Goal: Task Accomplishment & Management: Manage account settings

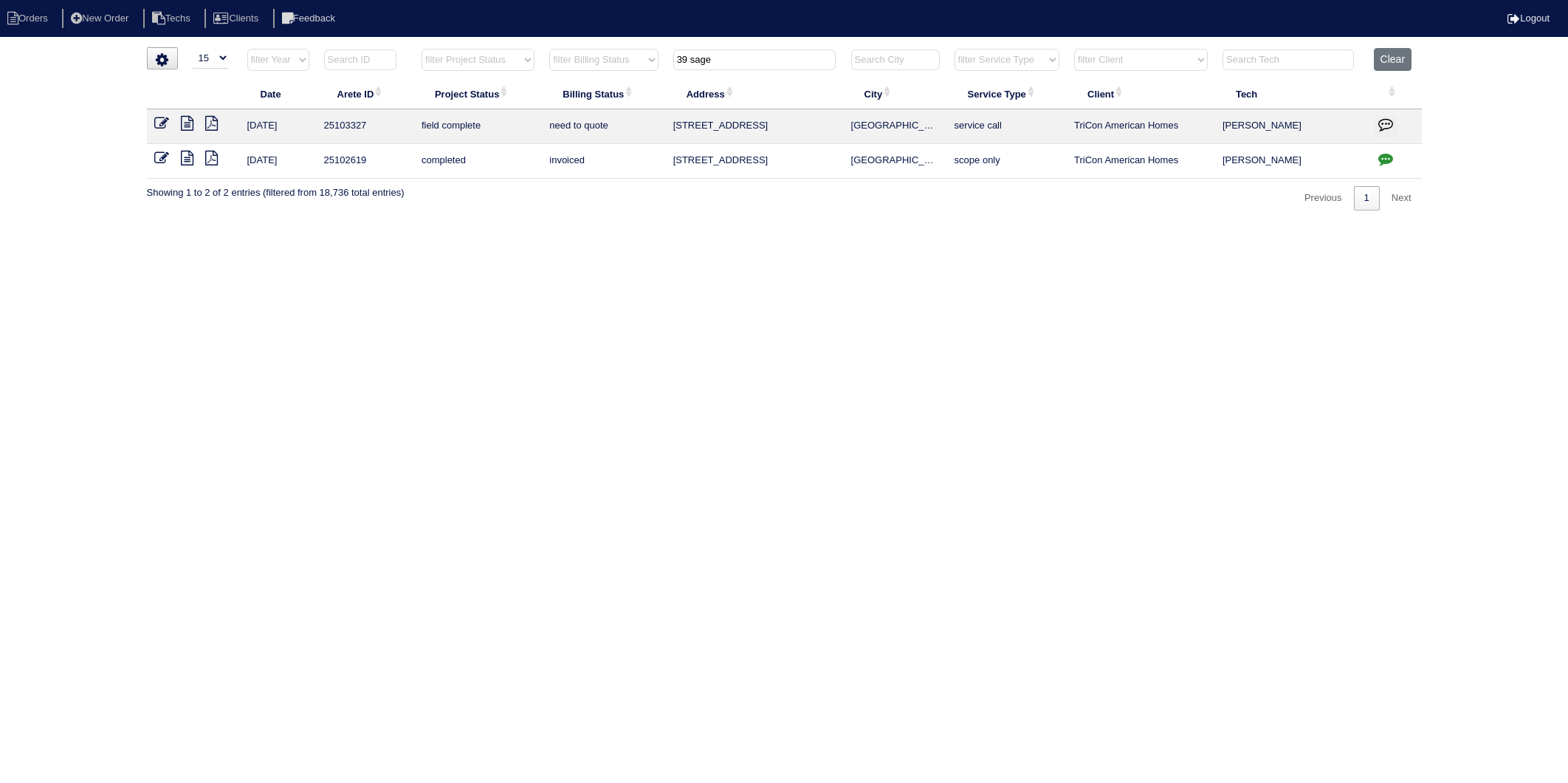
select select "15"
drag, startPoint x: 722, startPoint y: 63, endPoint x: 505, endPoint y: 136, distance: 228.9
click at [513, 130] on table "Date Arete ID Project Status Billing Status Address City Service Type Client Te…" at bounding box center [784, 113] width 1274 height 130
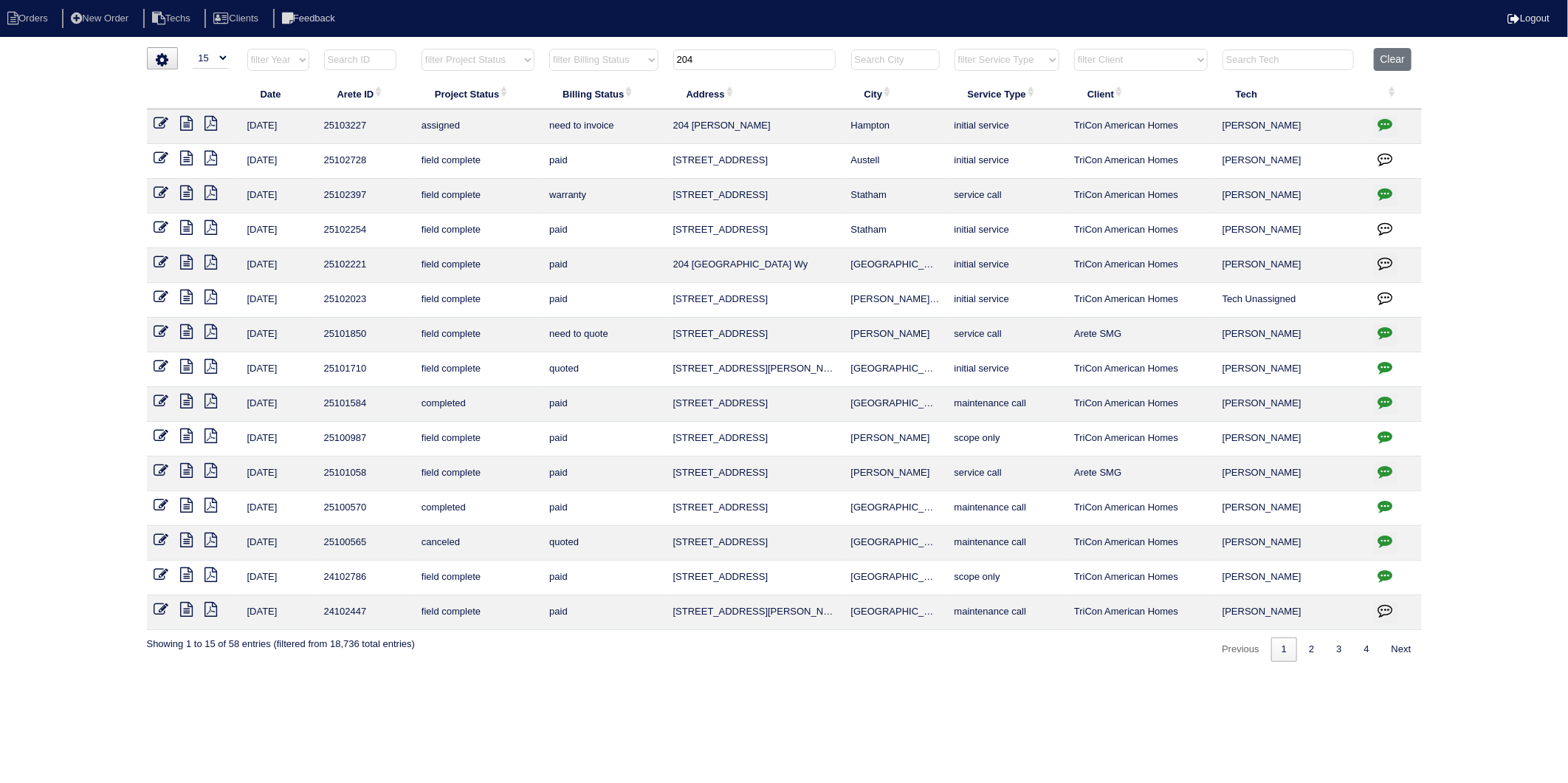
drag, startPoint x: 734, startPoint y: 69, endPoint x: 513, endPoint y: 108, distance: 224.4
click at [513, 108] on table "Date Arete ID Project Status Billing Status Address City Service Type Client Te…" at bounding box center [784, 338] width 1274 height 582
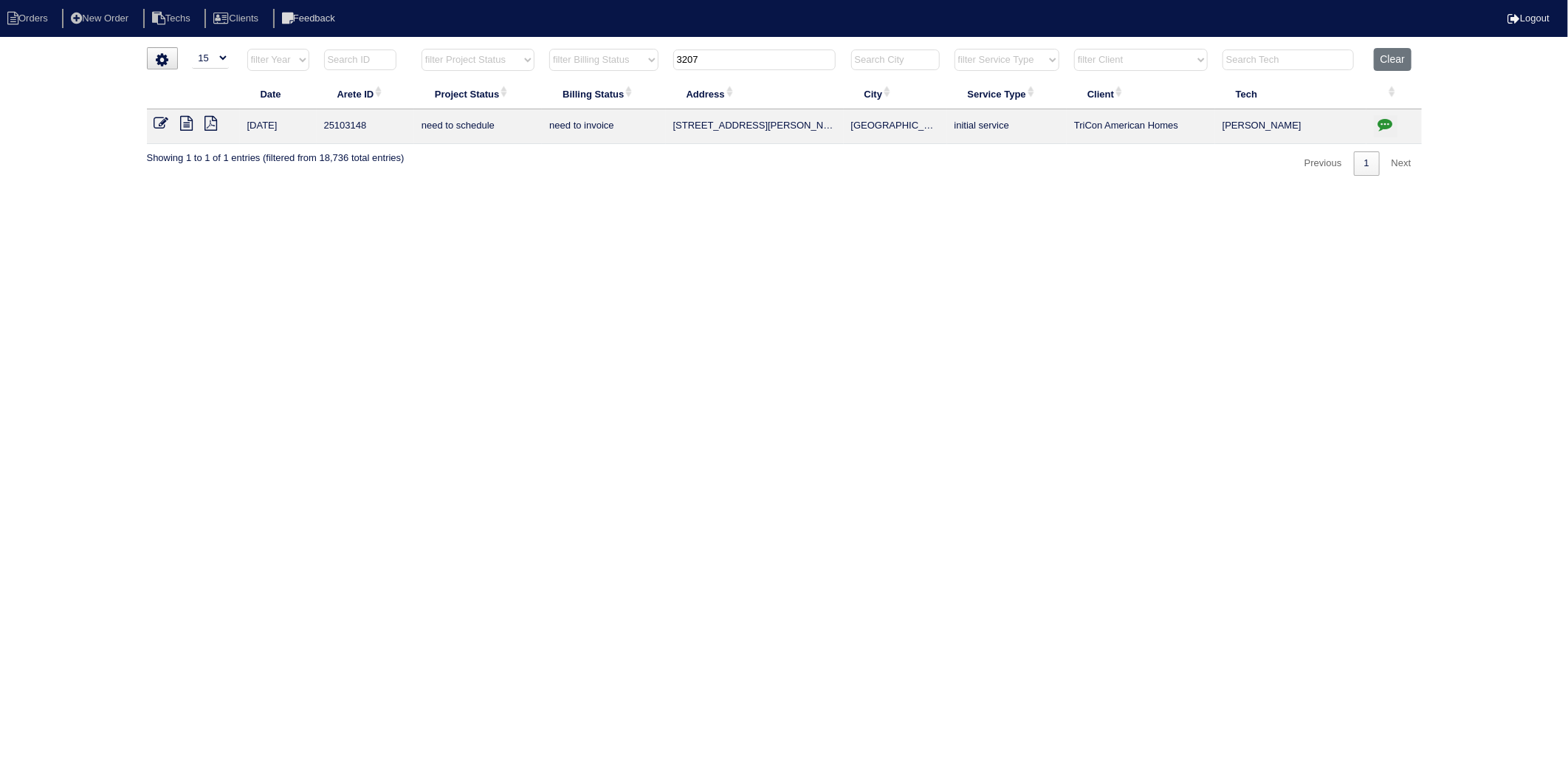
type input "3207"
click at [1378, 123] on icon "button" at bounding box center [1385, 124] width 15 height 15
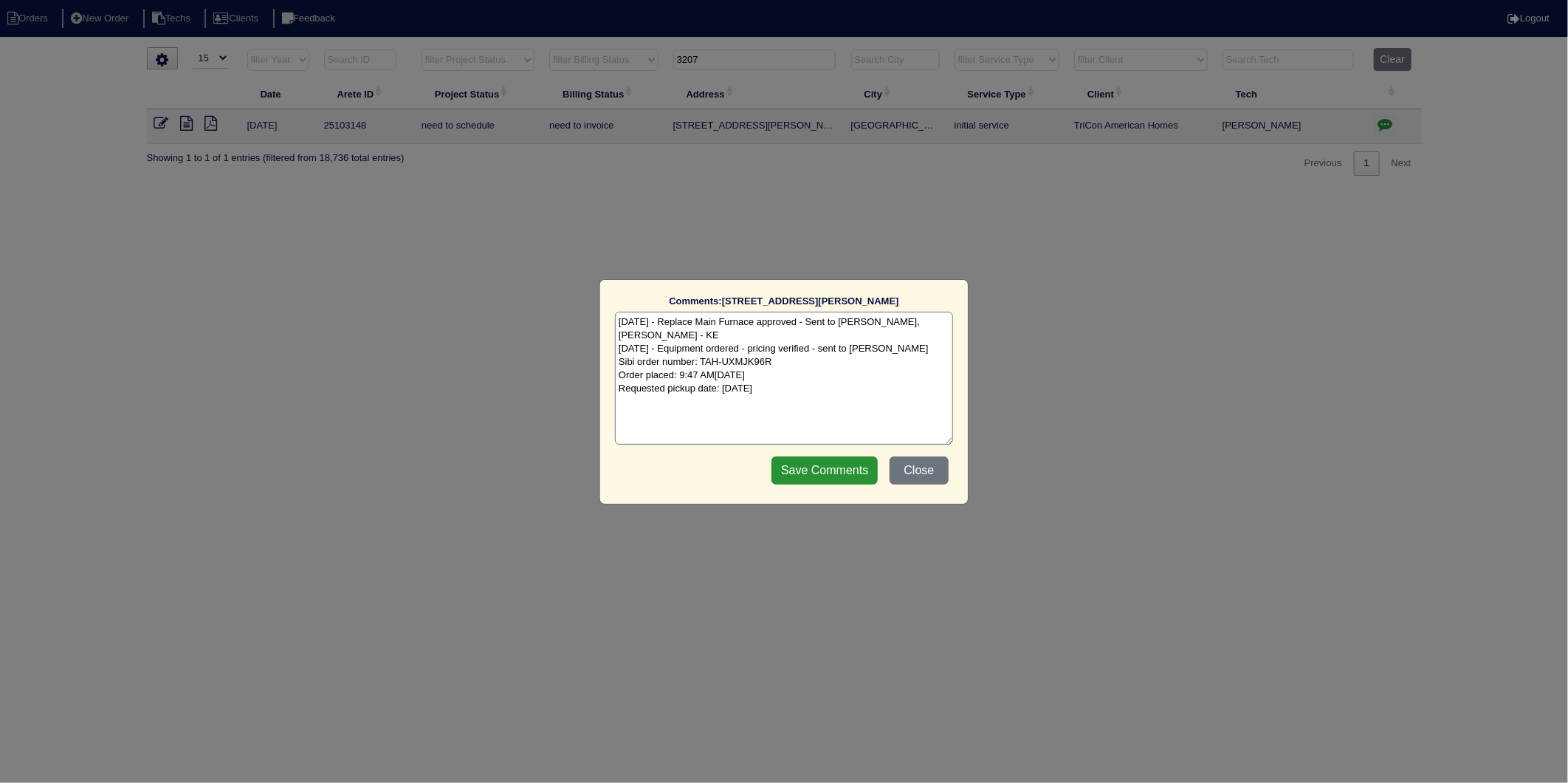
click at [849, 374] on textarea "9/2/25 - Replace Main Furnace approved - Sent to Dan, Payton, Reeca - KE 9/2/25…" at bounding box center [784, 377] width 338 height 133
type textarea "9/2/25 - Replace Main Furnace approved - Sent to Dan, Payton, Reeca - KE 9/2/25…"
click at [840, 474] on input "Save Comments" at bounding box center [824, 470] width 106 height 28
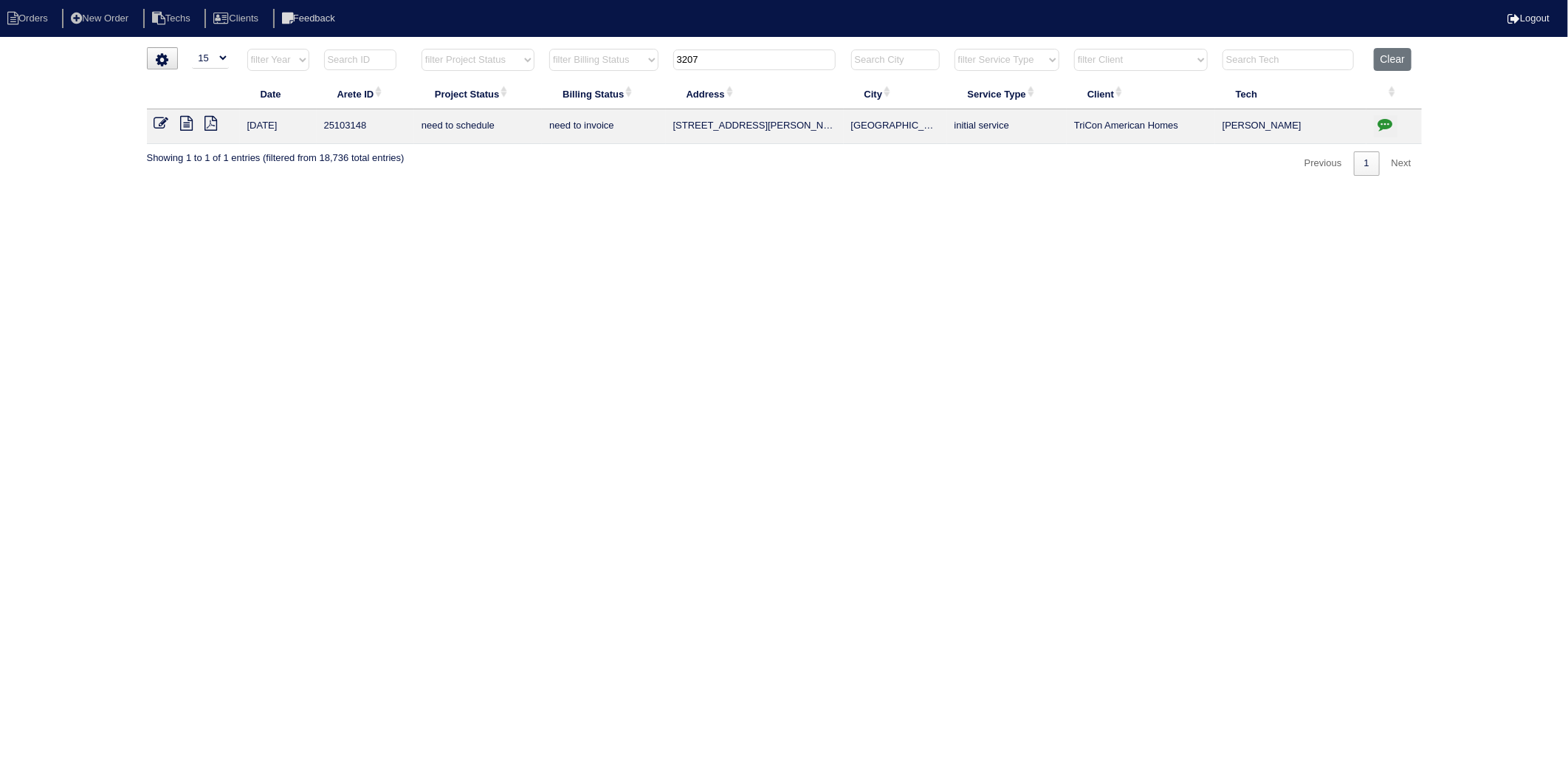
click at [159, 121] on icon at bounding box center [161, 123] width 15 height 15
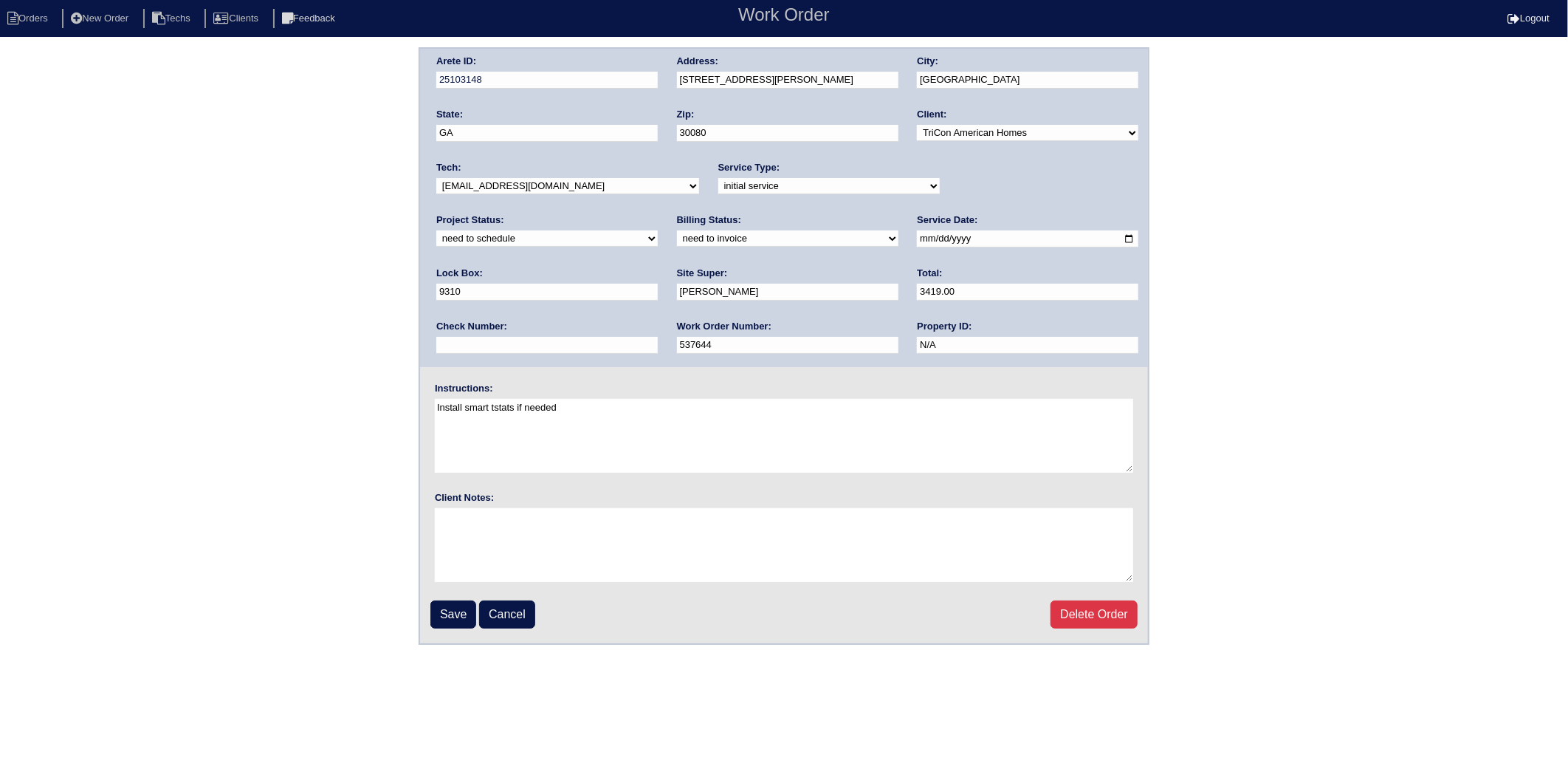
click at [658, 231] on select "new order assigned in progress field complete need to schedule admin review arc…" at bounding box center [547, 238] width 222 height 17
select select "completed"
click at [658, 231] on select "new order assigned in progress field complete need to schedule admin review arc…" at bounding box center [547, 238] width 222 height 17
click at [677, 239] on select "need to quote quoted need to invoice invoiced paid warranty purchase order need…" at bounding box center [787, 238] width 222 height 17
select select "invoiced"
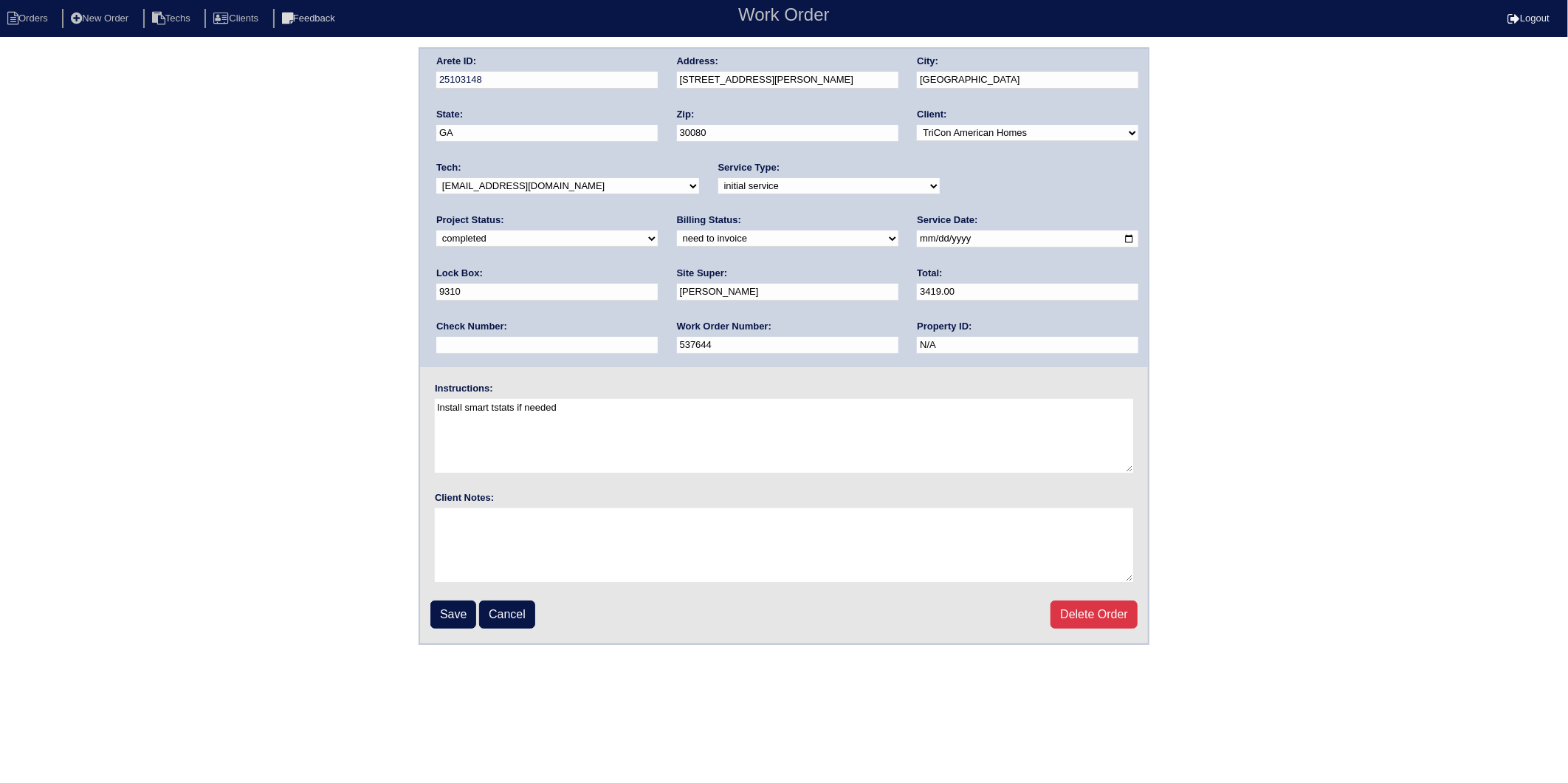
click at [677, 231] on select "need to quote quoted need to invoice invoiced paid warranty purchase order need…" at bounding box center [787, 238] width 222 height 17
drag, startPoint x: 443, startPoint y: 606, endPoint x: 468, endPoint y: 357, distance: 250.3
click at [443, 606] on input "Save" at bounding box center [453, 614] width 46 height 28
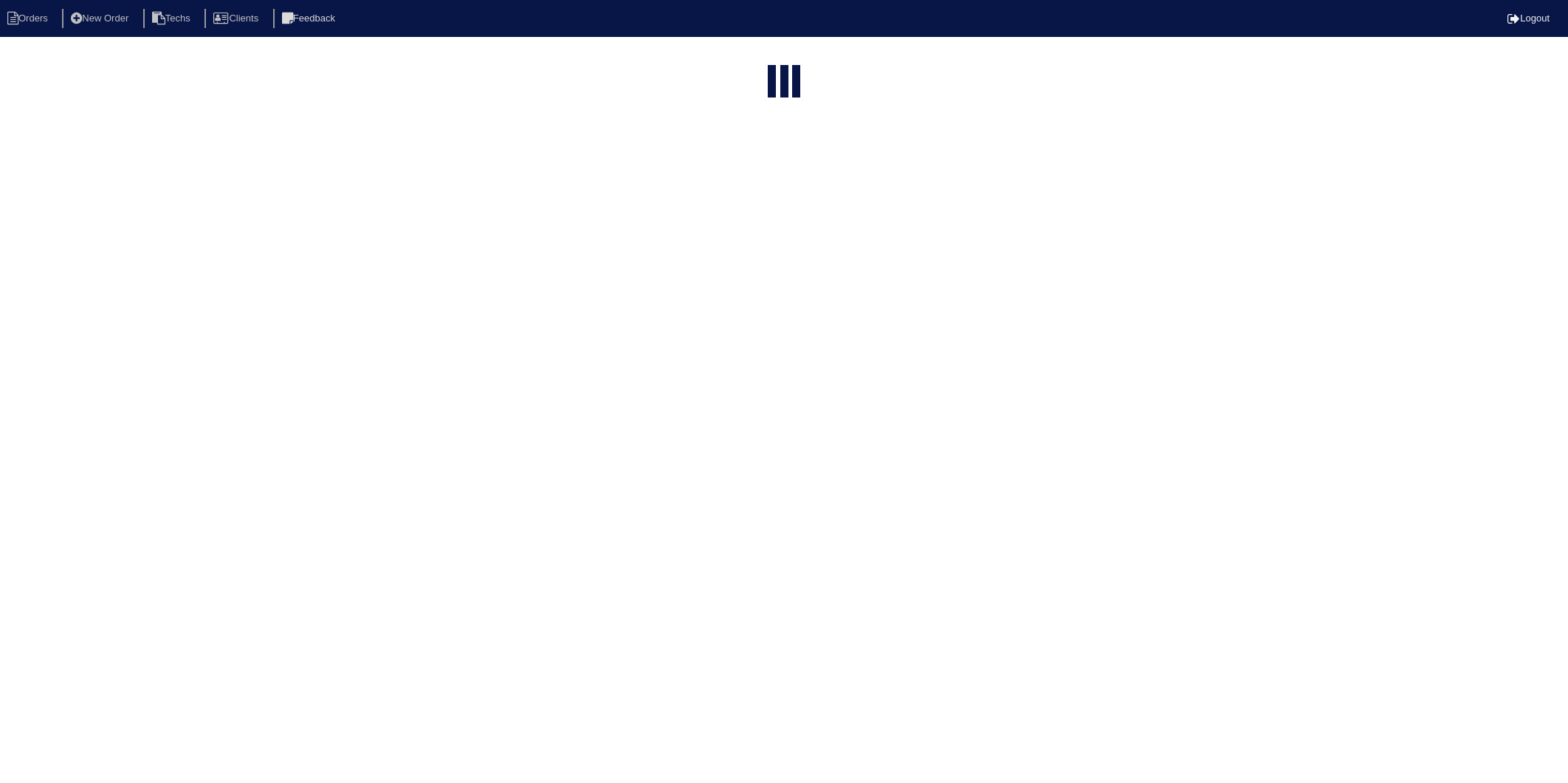
select select "15"
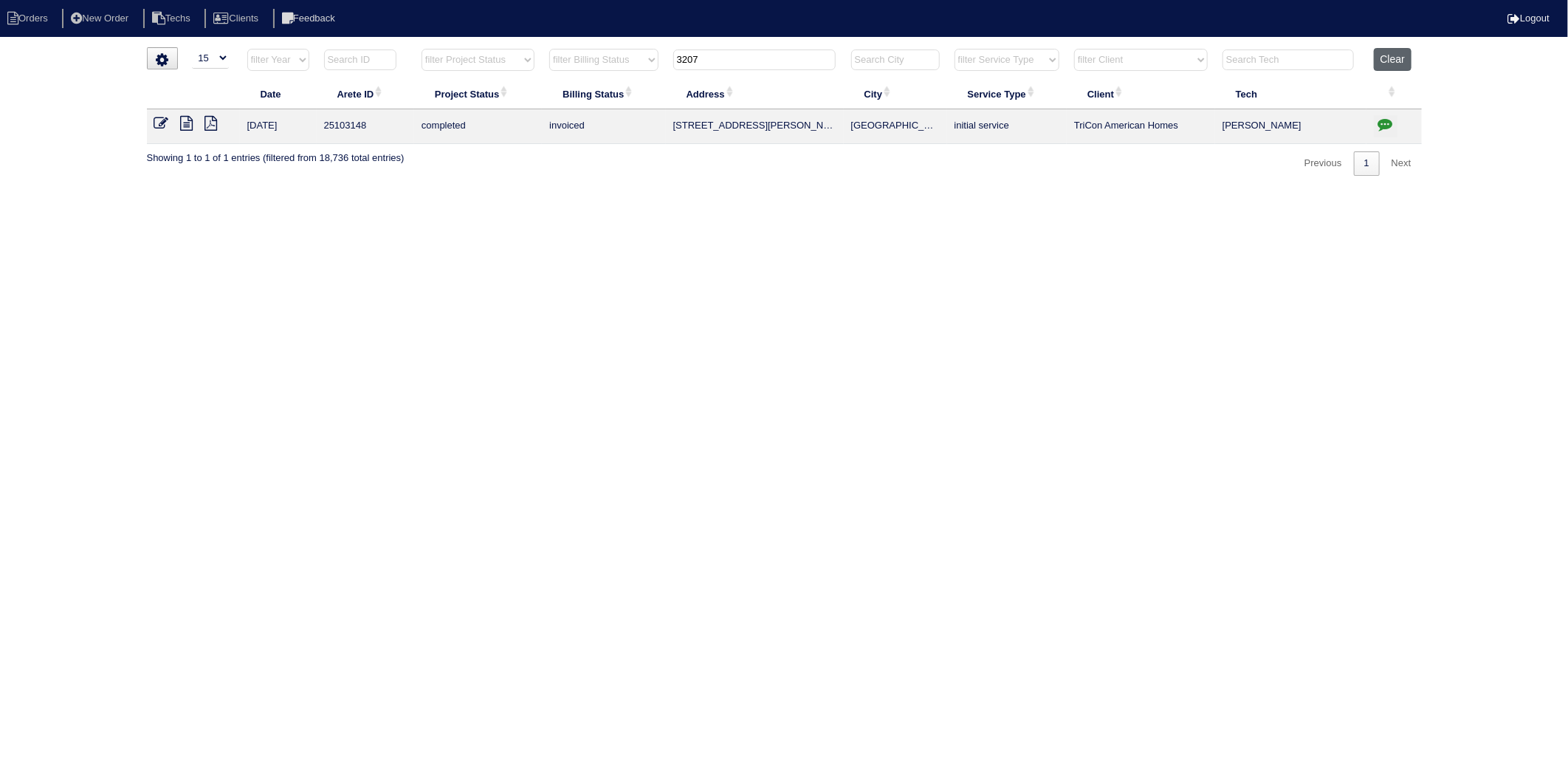
drag, startPoint x: 1397, startPoint y: 65, endPoint x: 1030, endPoint y: 18, distance: 370.0
click at [1397, 64] on button "Clear" at bounding box center [1392, 59] width 38 height 23
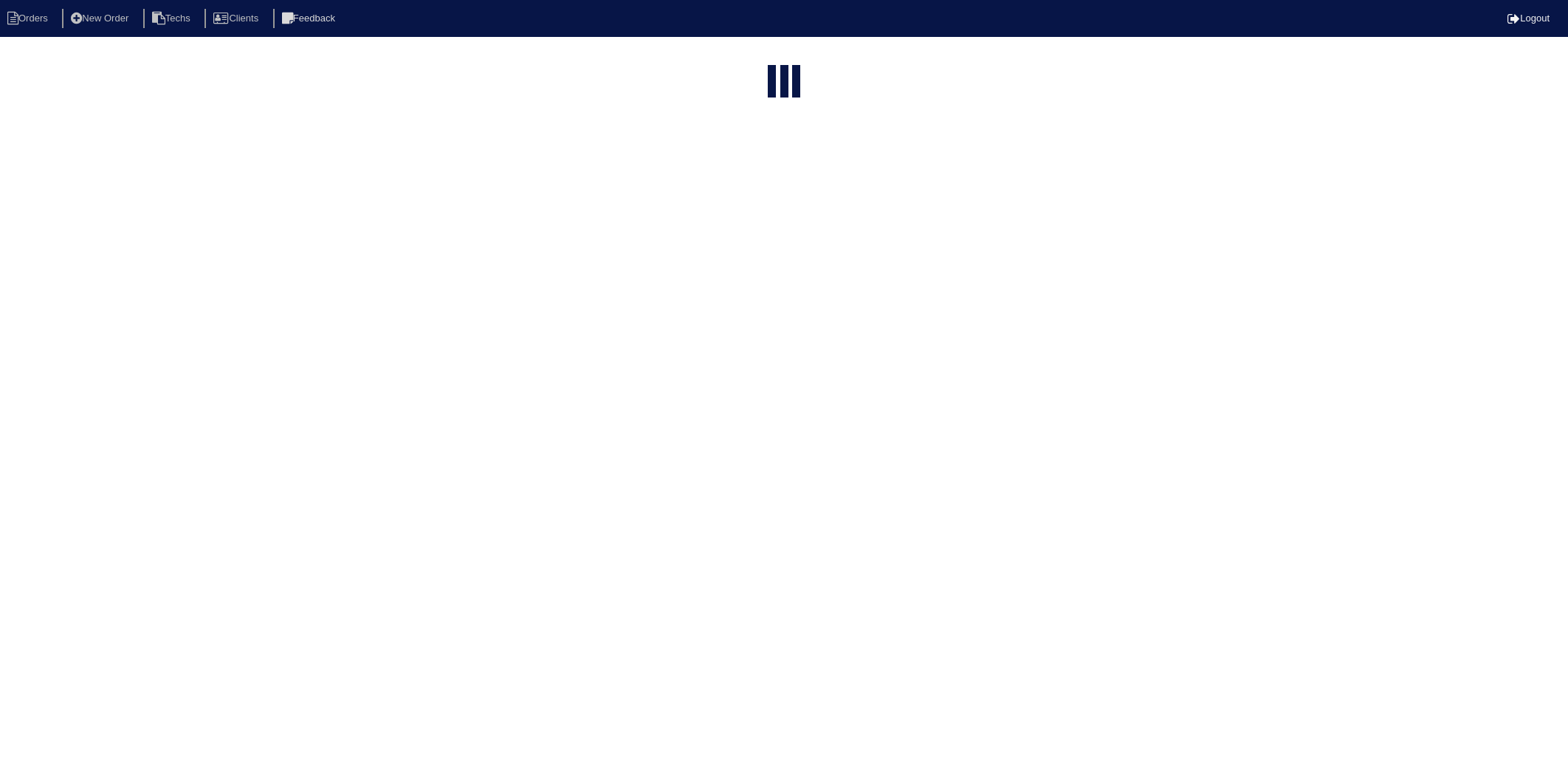
select select "15"
